Goal: Task Accomplishment & Management: Manage account settings

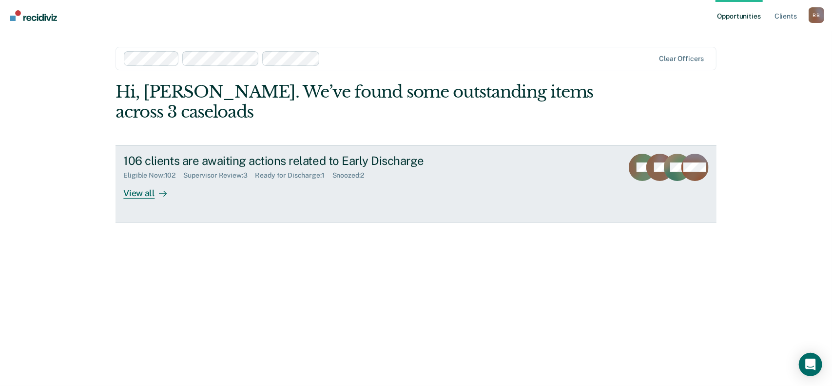
click at [225, 177] on div "Supervisor Review : 3" at bounding box center [219, 175] width 72 height 8
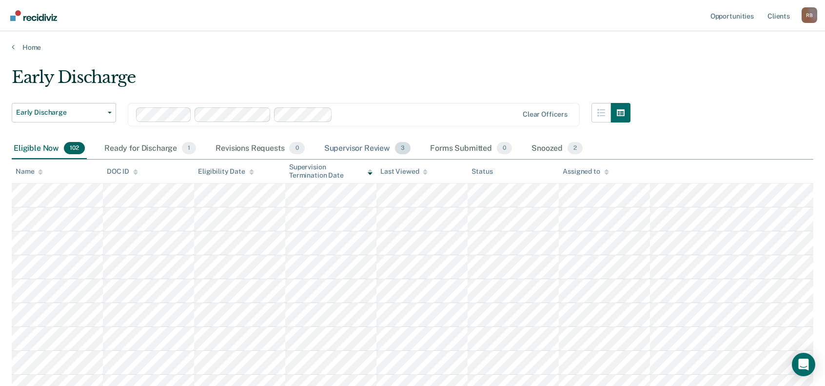
click at [365, 147] on div "Supervisor Review 3" at bounding box center [367, 148] width 91 height 21
